Goal: Task Accomplishment & Management: Use online tool/utility

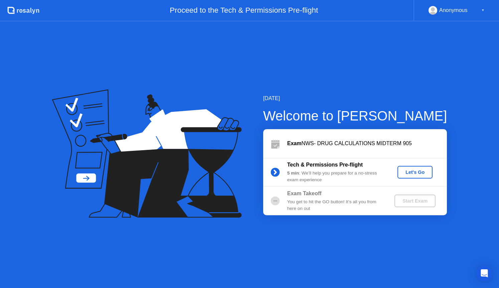
click at [421, 175] on div "Let's Go" at bounding box center [415, 172] width 30 height 5
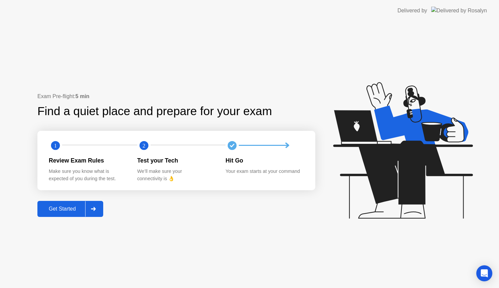
click at [59, 209] on div "Get Started" at bounding box center [62, 209] width 46 height 6
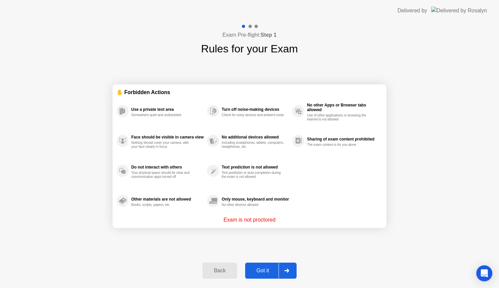
click at [262, 269] on div "Got it" at bounding box center [262, 271] width 31 height 6
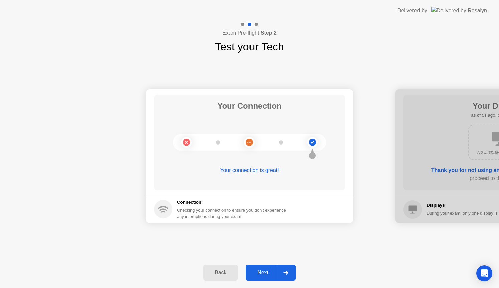
click at [266, 268] on button "Next" at bounding box center [271, 273] width 50 height 16
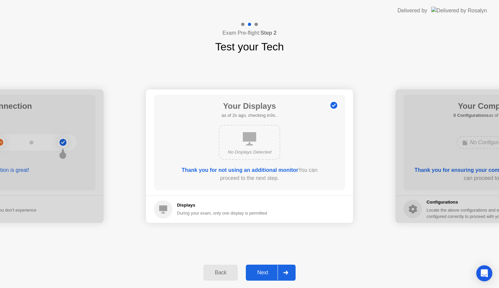
click at [267, 270] on div "Next" at bounding box center [263, 273] width 30 height 6
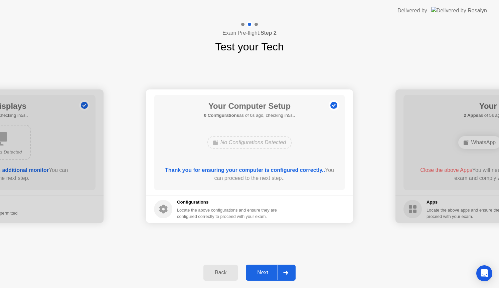
click at [267, 270] on div "Next" at bounding box center [263, 273] width 30 height 6
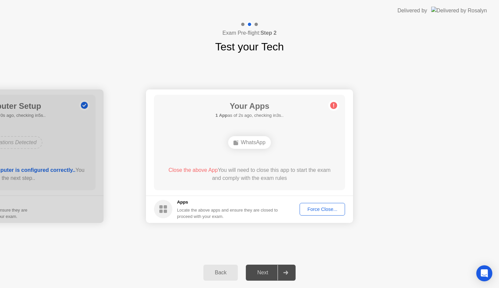
click at [329, 208] on div "Force Close..." at bounding box center [322, 209] width 41 height 5
click at [320, 210] on div "Force Close..." at bounding box center [322, 209] width 41 height 5
click at [203, 169] on span "Close the above App" at bounding box center [192, 170] width 49 height 6
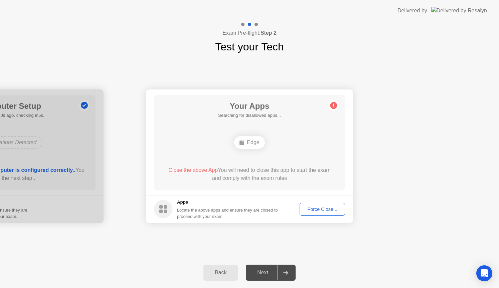
click at [320, 205] on button "Force Close..." at bounding box center [322, 209] width 45 height 13
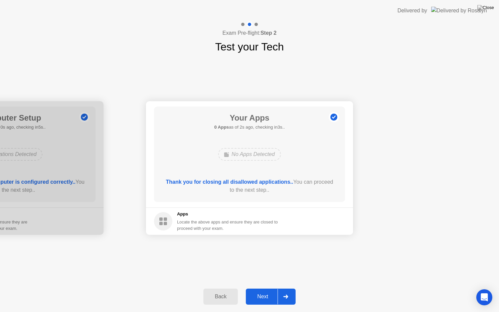
click at [261, 288] on div "Next" at bounding box center [263, 297] width 30 height 6
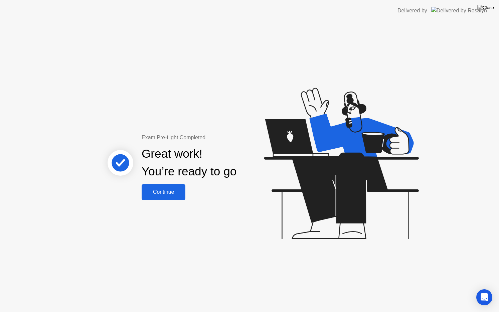
click at [162, 189] on div "Continue" at bounding box center [164, 192] width 40 height 6
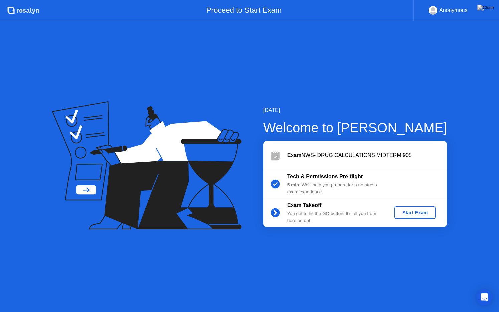
click at [420, 211] on div "Start Exam" at bounding box center [415, 212] width 36 height 5
